Goal: Task Accomplishment & Management: Complete application form

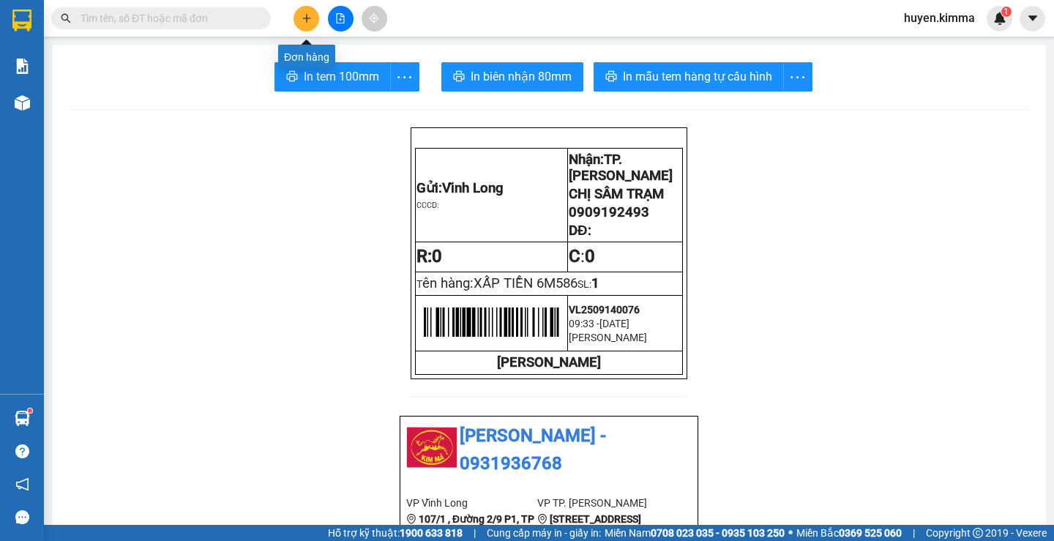
click at [308, 21] on icon "plus" at bounding box center [307, 18] width 10 height 10
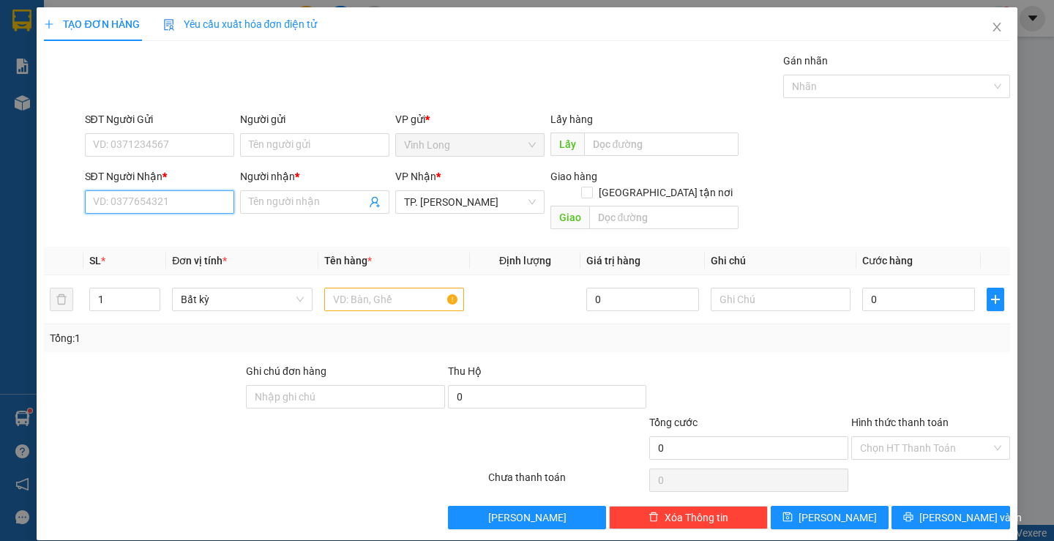
click at [157, 209] on input "SĐT Người Nhận *" at bounding box center [159, 201] width 149 height 23
type input "0907555355"
drag, startPoint x: 142, startPoint y: 227, endPoint x: 209, endPoint y: 142, distance: 108.0
click at [145, 225] on div "0907555355 - A CÔNG" at bounding box center [157, 231] width 130 height 16
type input "A CÔNG"
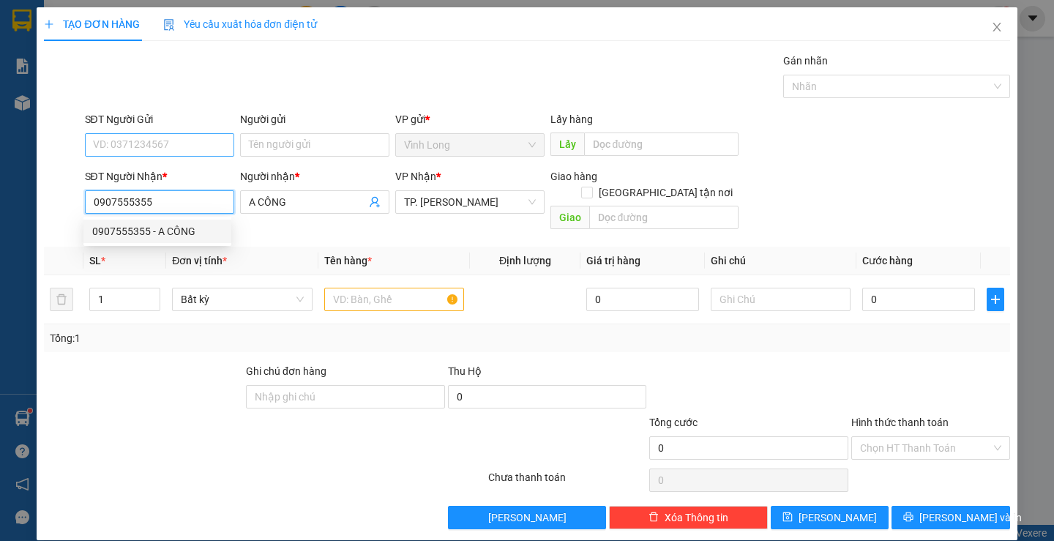
type input "0907555355"
click at [209, 142] on input "SĐT Người Gửi" at bounding box center [159, 144] width 149 height 23
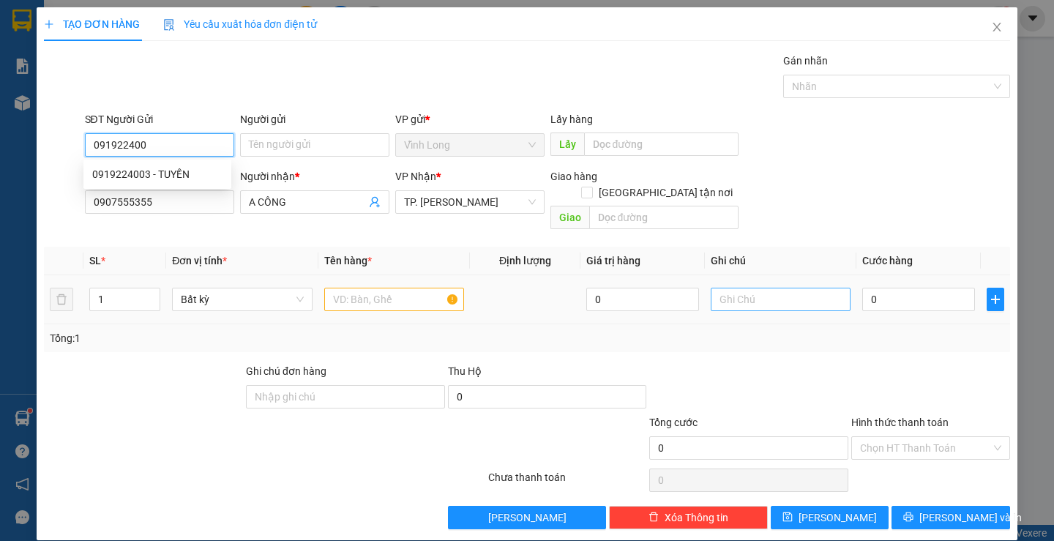
type input "0919224003"
click at [210, 174] on div "0919224003 - TUYỀN" at bounding box center [157, 174] width 130 height 16
type input "TUYỀN"
type input "0919224003"
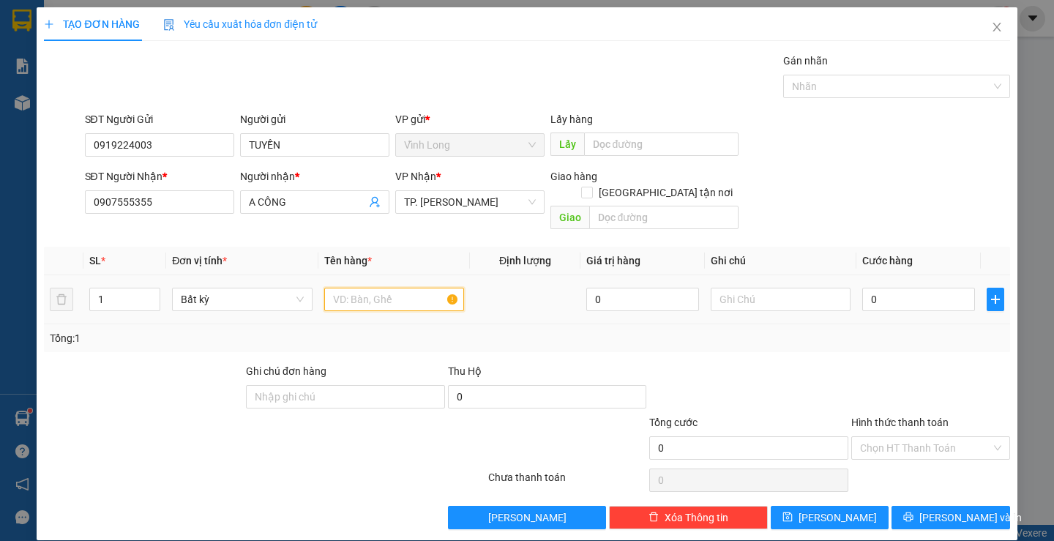
click at [413, 288] on input "text" at bounding box center [394, 299] width 140 height 23
type input "THÙNG MUS"
click at [745, 288] on input "text" at bounding box center [781, 299] width 140 height 23
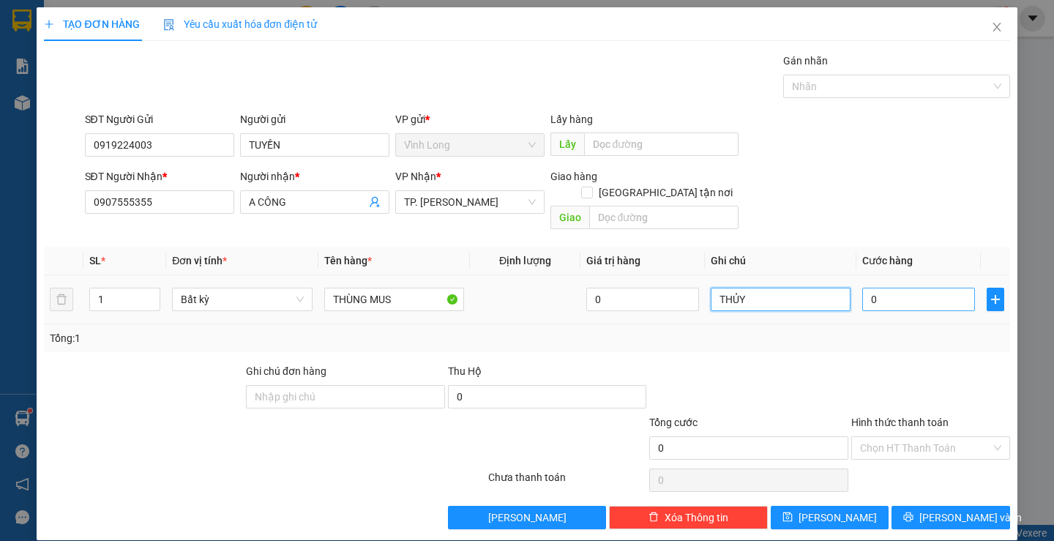
type input "THỦY"
click at [881, 288] on input "0" at bounding box center [919, 299] width 113 height 23
type input "3"
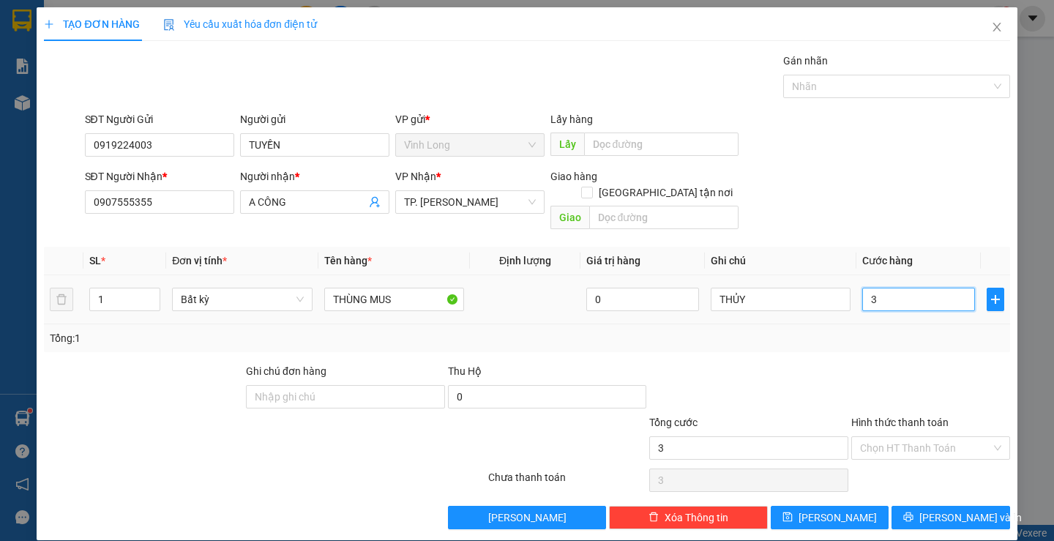
type input "30"
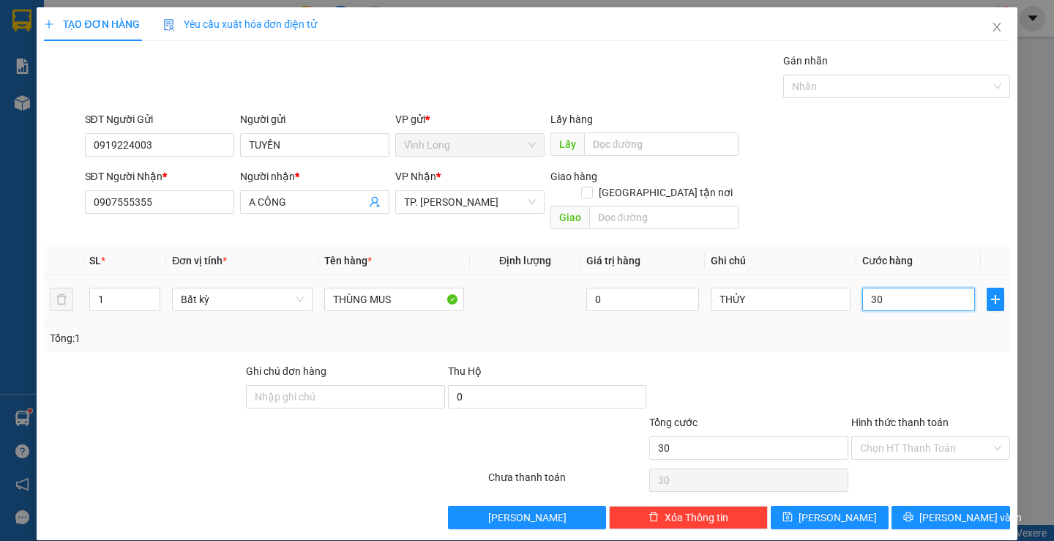
type input "30"
type input "3"
type input "0"
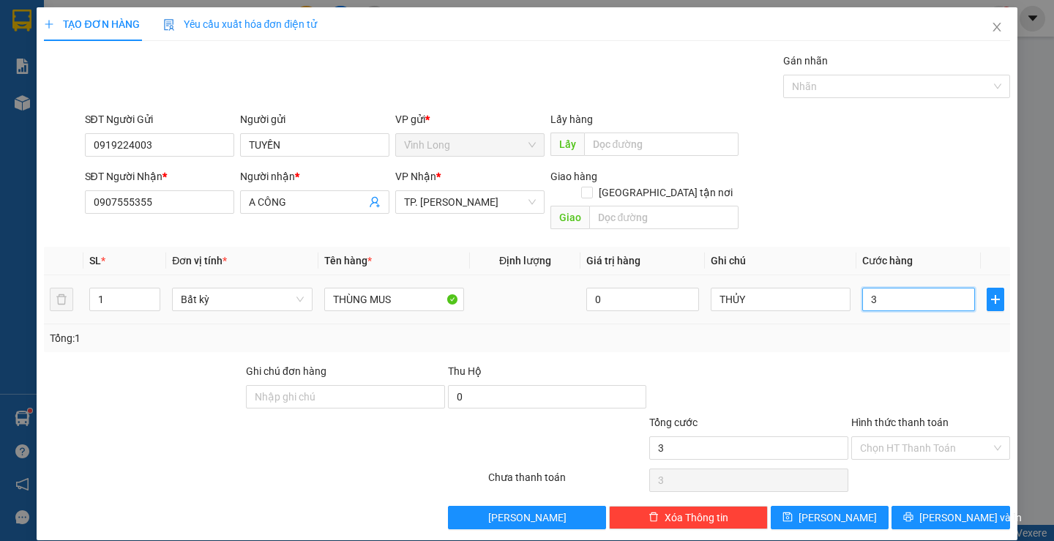
type input "0"
type input "04"
type input "4"
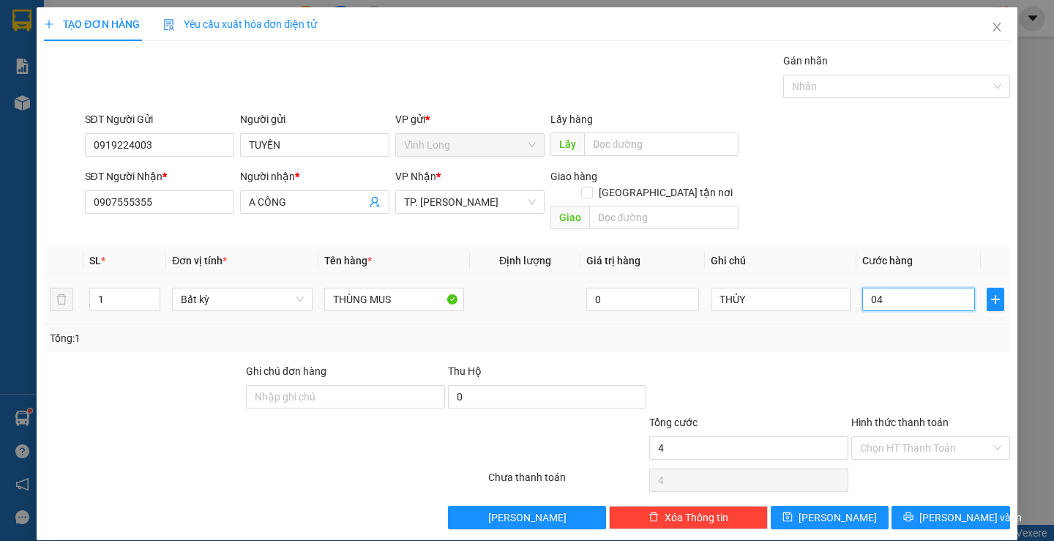
type input "040"
type input "40"
type input "40.000"
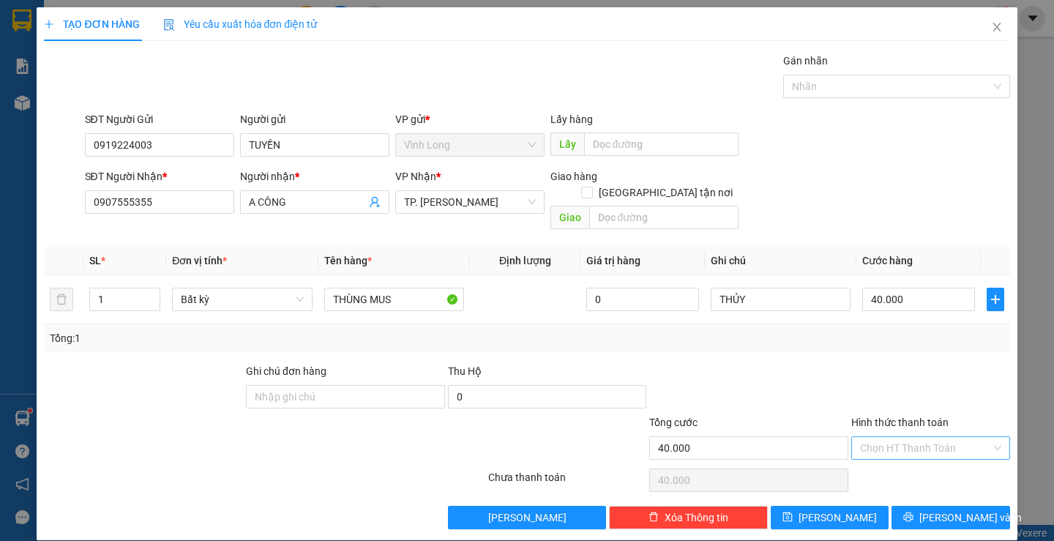
click at [883, 437] on input "Hình thức thanh toán" at bounding box center [925, 448] width 131 height 22
click at [883, 463] on div "Tại văn phòng" at bounding box center [921, 461] width 139 height 16
type input "0"
click at [906, 506] on button "[PERSON_NAME] và In" at bounding box center [951, 517] width 118 height 23
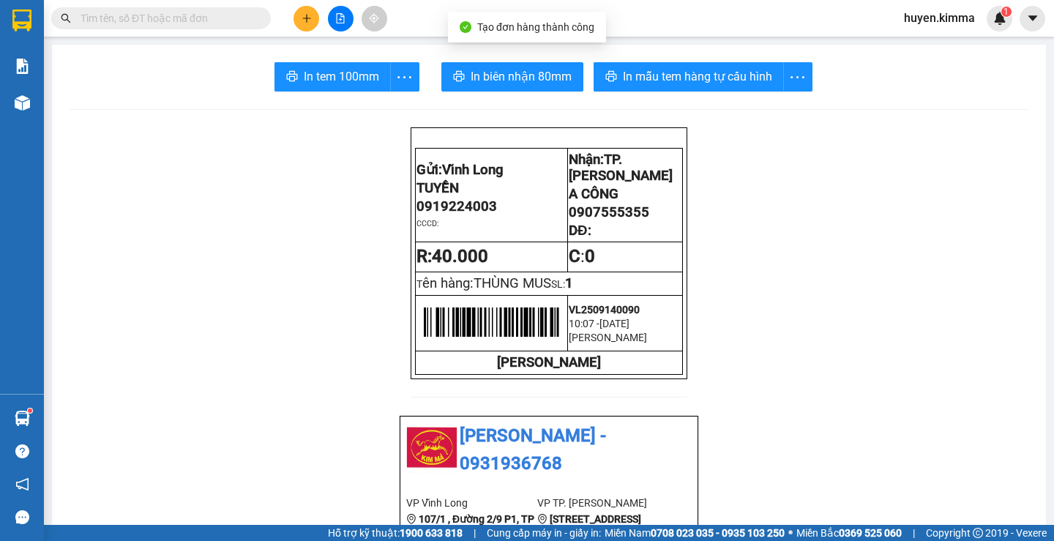
click at [488, 72] on span "In biên nhận 80mm" at bounding box center [521, 76] width 101 height 18
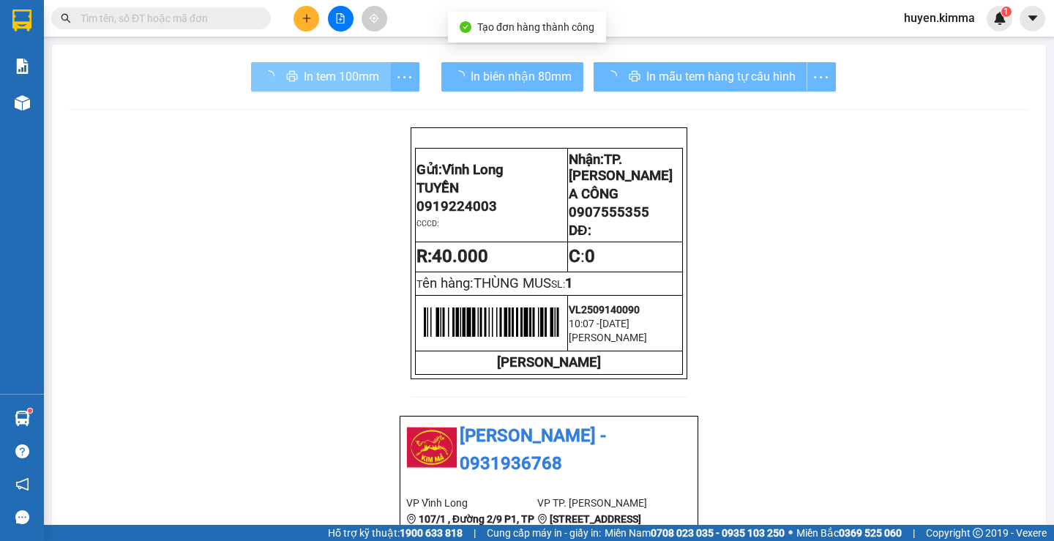
click at [346, 70] on div "In tem 100mm" at bounding box center [335, 76] width 168 height 29
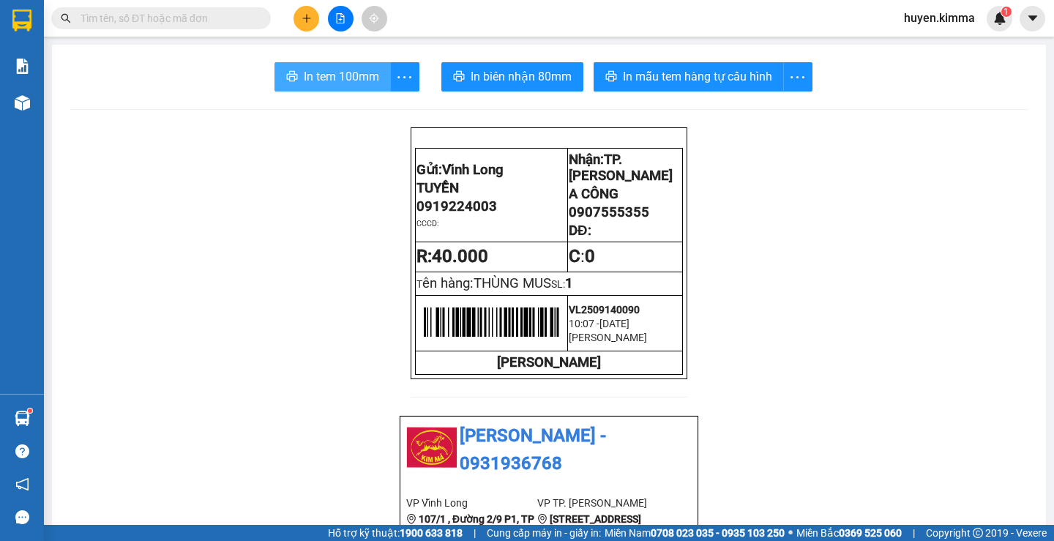
click at [340, 64] on button "In tem 100mm" at bounding box center [333, 76] width 116 height 29
click at [148, 20] on input "text" at bounding box center [167, 18] width 173 height 16
